Goal: Obtain resource: Obtain resource

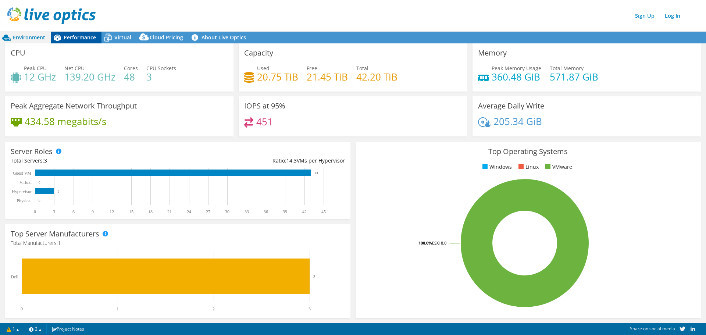
click at [65, 39] on span "Performance" at bounding box center [80, 37] width 32 height 7
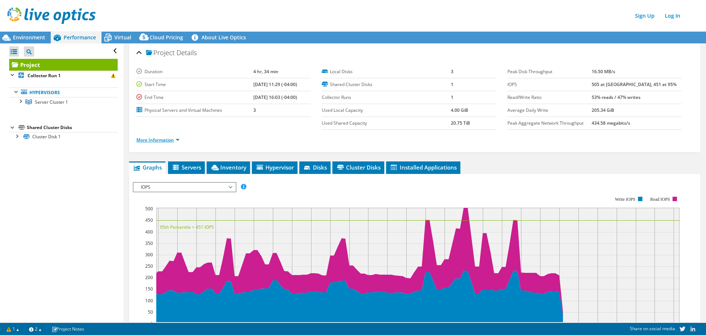
click at [179, 138] on link "More Information" at bounding box center [157, 140] width 43 height 6
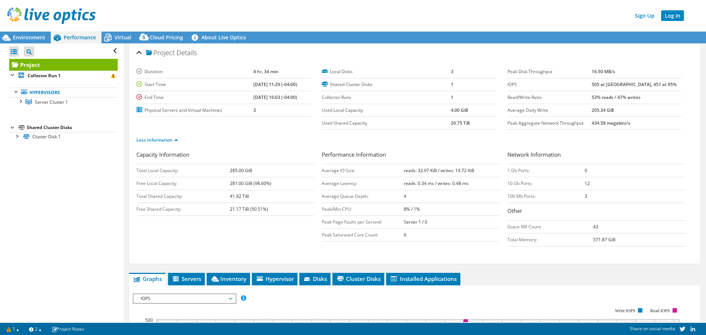
click at [669, 16] on link "Log In" at bounding box center [672, 15] width 23 height 11
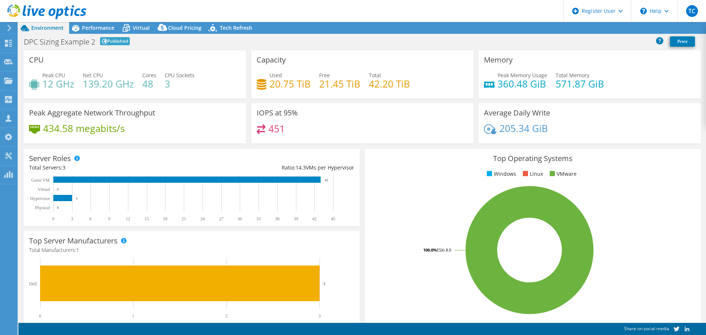
select select "EUFrankfurt"
select select "EUR"
click at [583, 29] on link "Reports" at bounding box center [581, 27] width 35 height 11
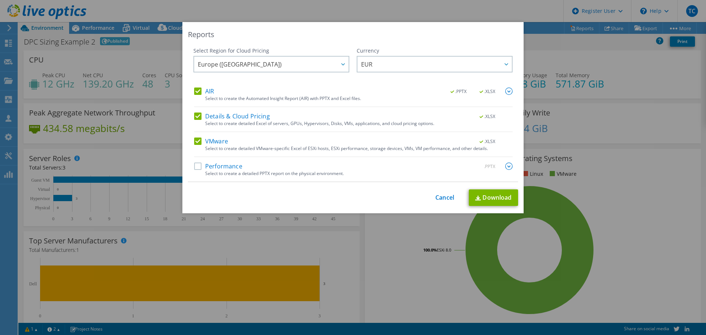
click at [194, 169] on label "Performance" at bounding box center [218, 165] width 48 height 7
click at [0, 0] on input "Performance" at bounding box center [0, 0] width 0 height 0
click at [484, 201] on link "Download" at bounding box center [493, 197] width 49 height 17
click at [446, 196] on link "Cancel" at bounding box center [444, 197] width 19 height 7
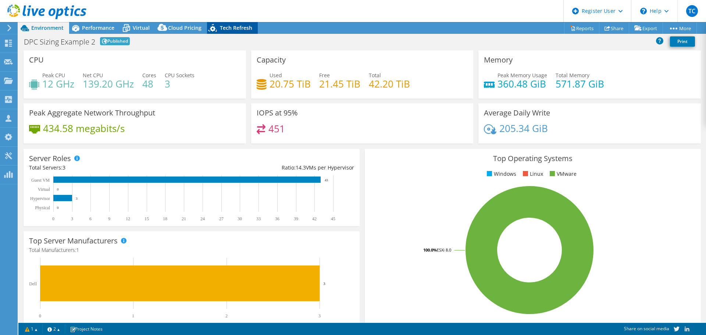
click at [225, 23] on div "Tech Refresh" at bounding box center [232, 28] width 51 height 12
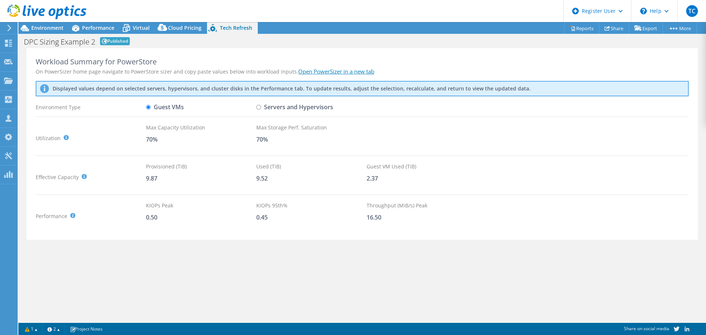
click at [259, 107] on input "Servers and Hypervisors" at bounding box center [258, 107] width 5 height 5
radio input "true"
radio input "false"
click at [303, 70] on link "Open PowerSizer in a new tab" at bounding box center [336, 71] width 76 height 7
